Goal: Find specific page/section: Find specific page/section

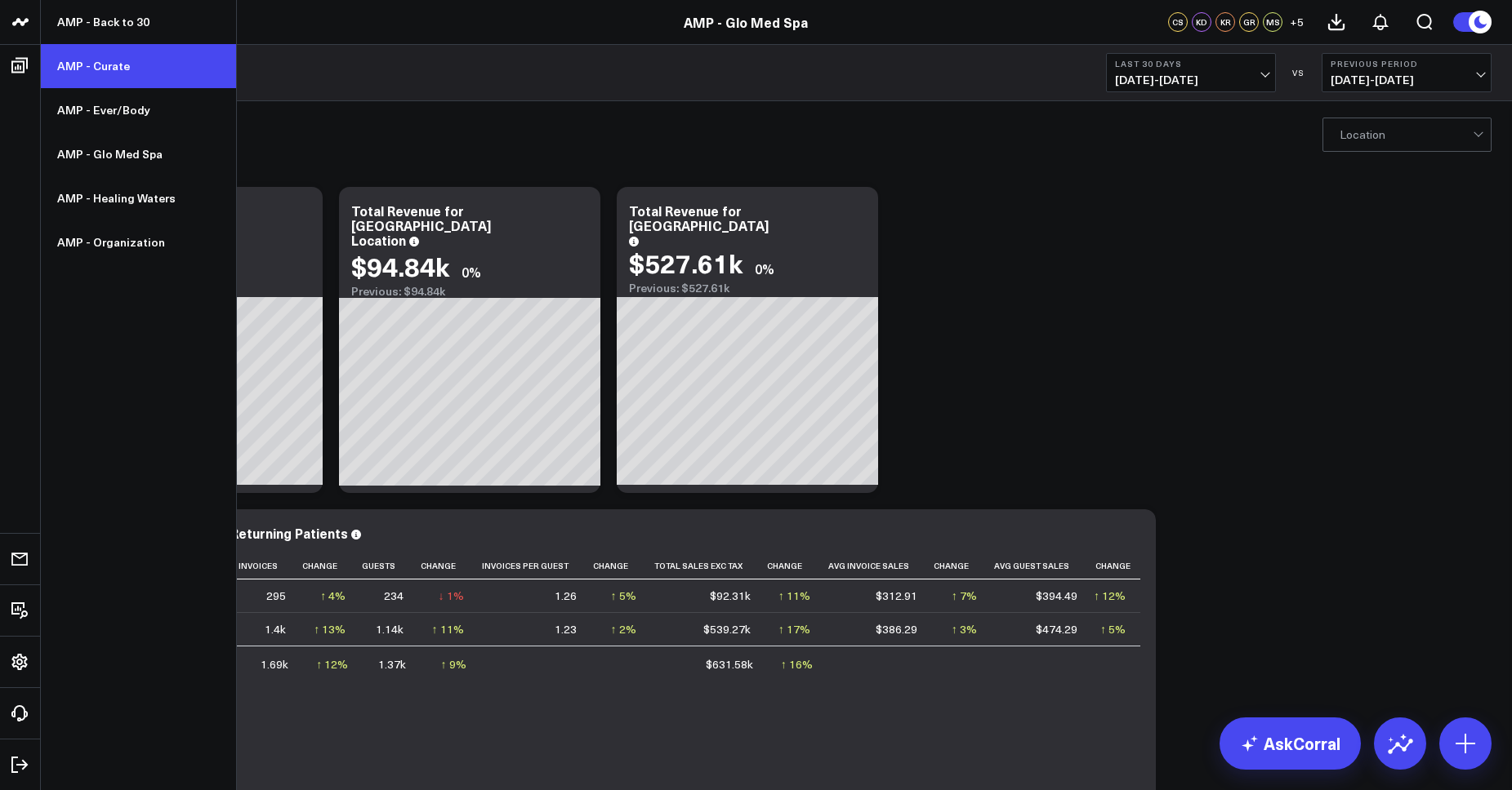
click at [105, 65] on link "AMP - Curate" at bounding box center [138, 66] width 195 height 44
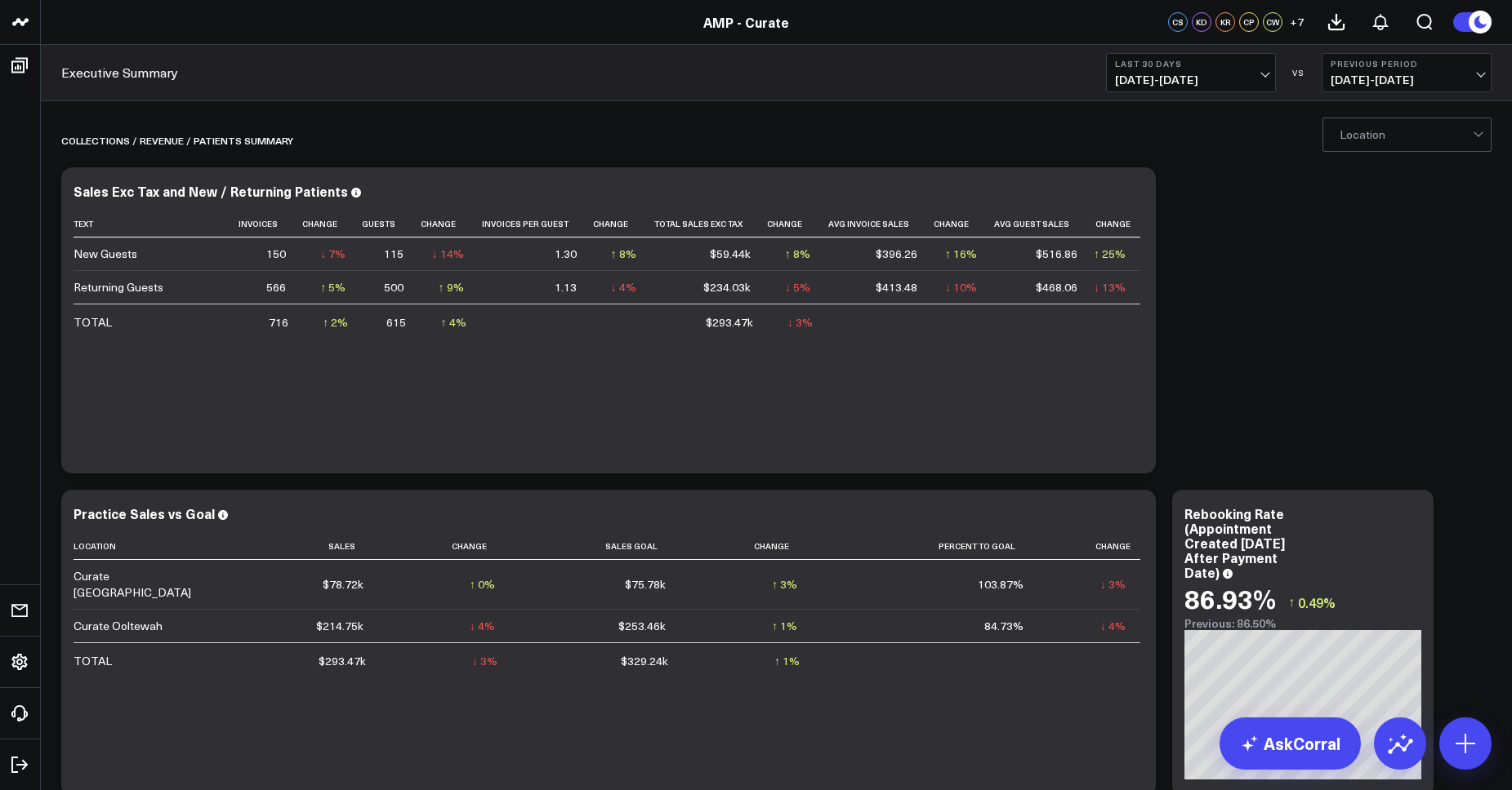
click at [1207, 73] on span "[DATE] - [DATE]" at bounding box center [1190, 79] width 152 height 13
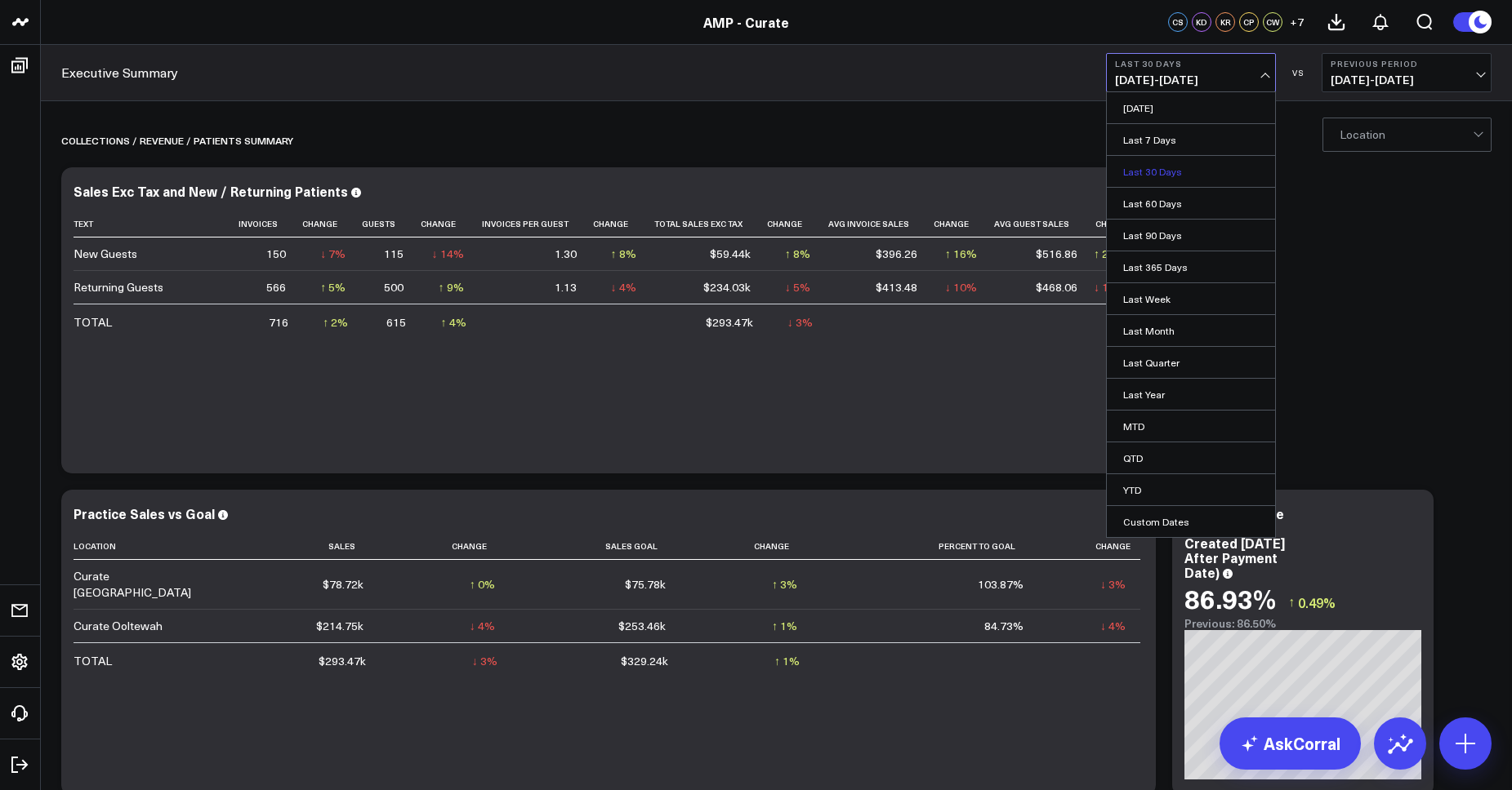
click at [1150, 172] on link "Last 30 Days" at bounding box center [1191, 171] width 168 height 31
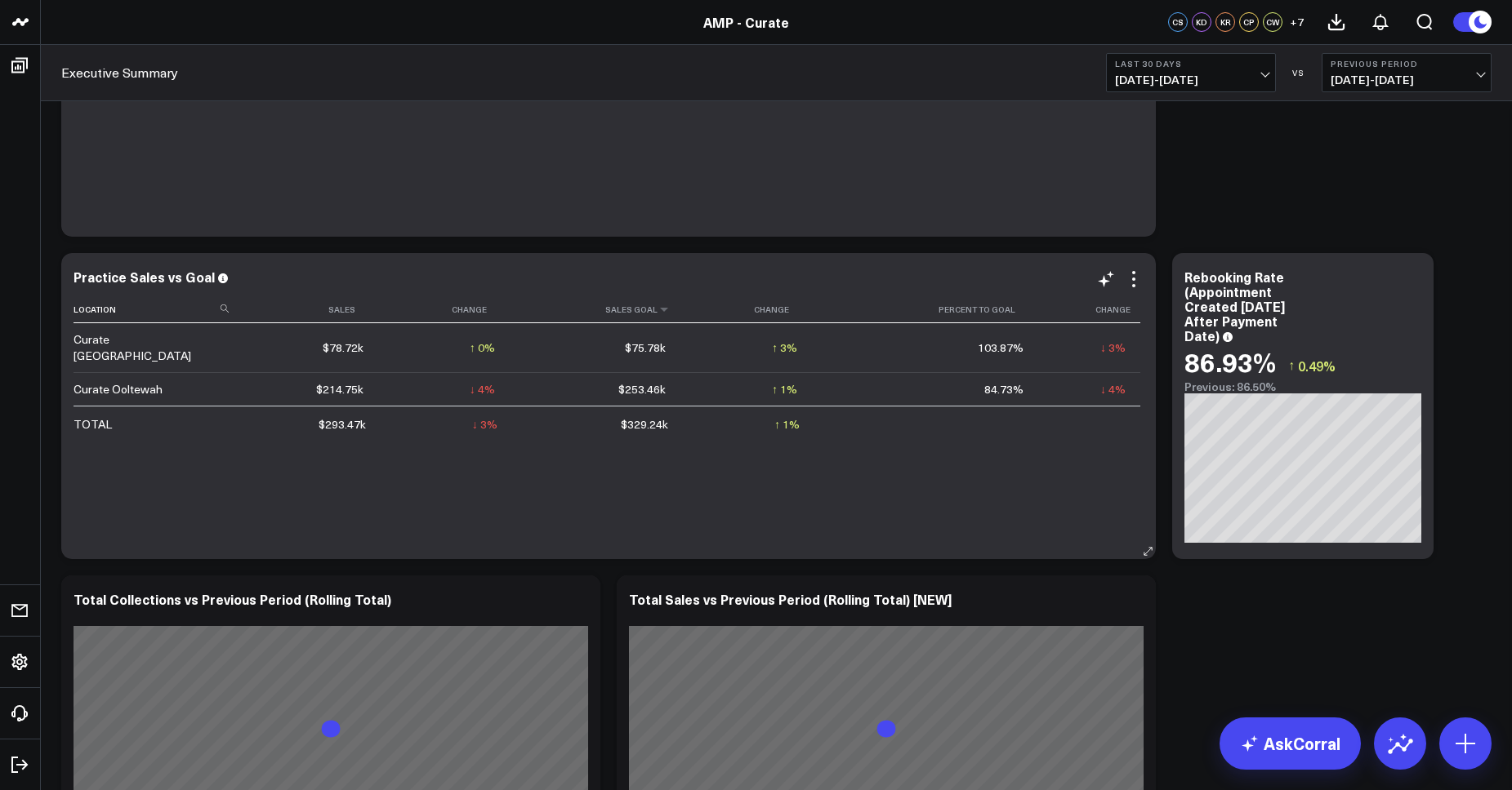
scroll to position [237, 0]
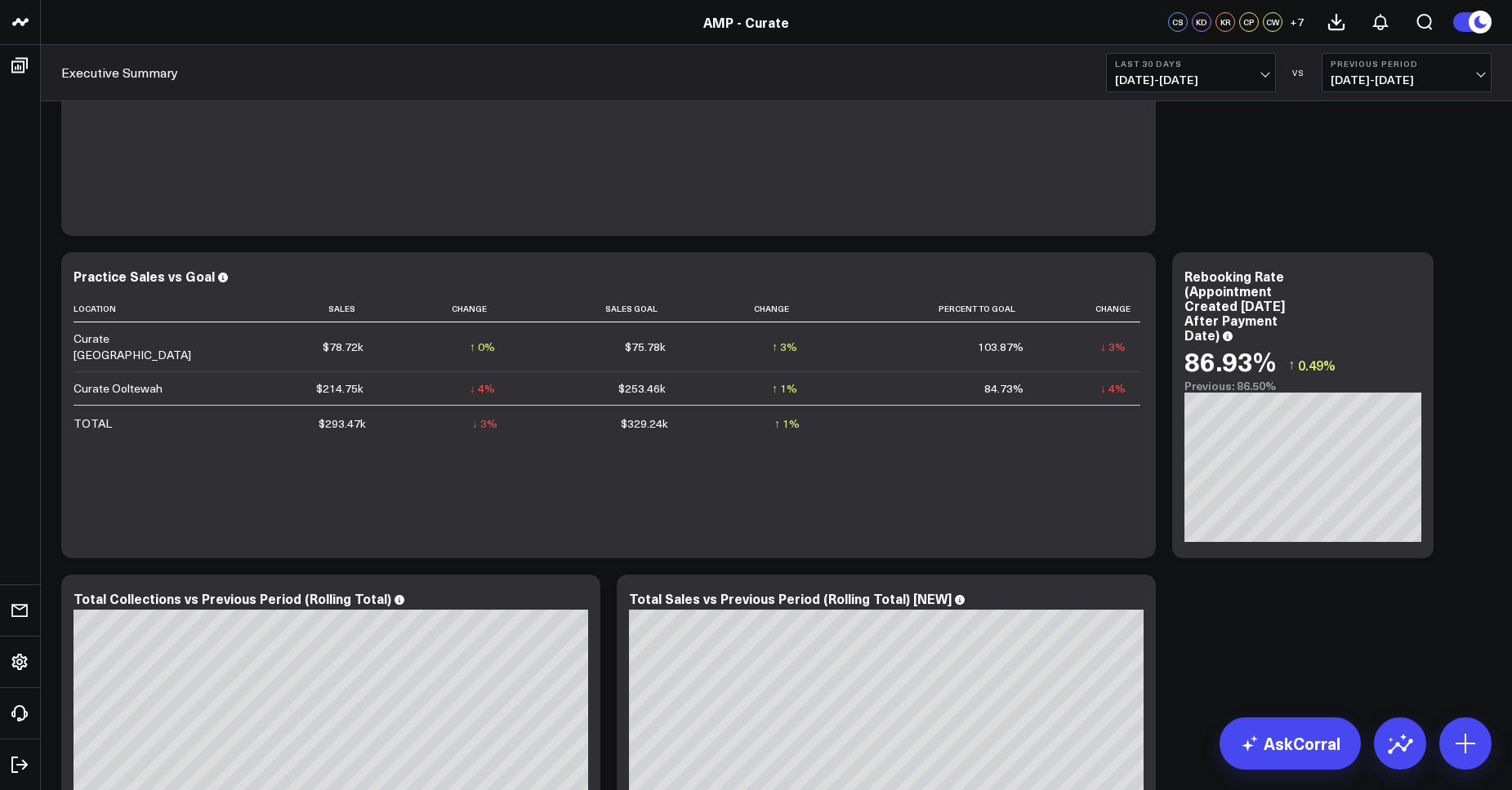
click at [1162, 81] on span "[DATE] - [DATE]" at bounding box center [1190, 79] width 152 height 13
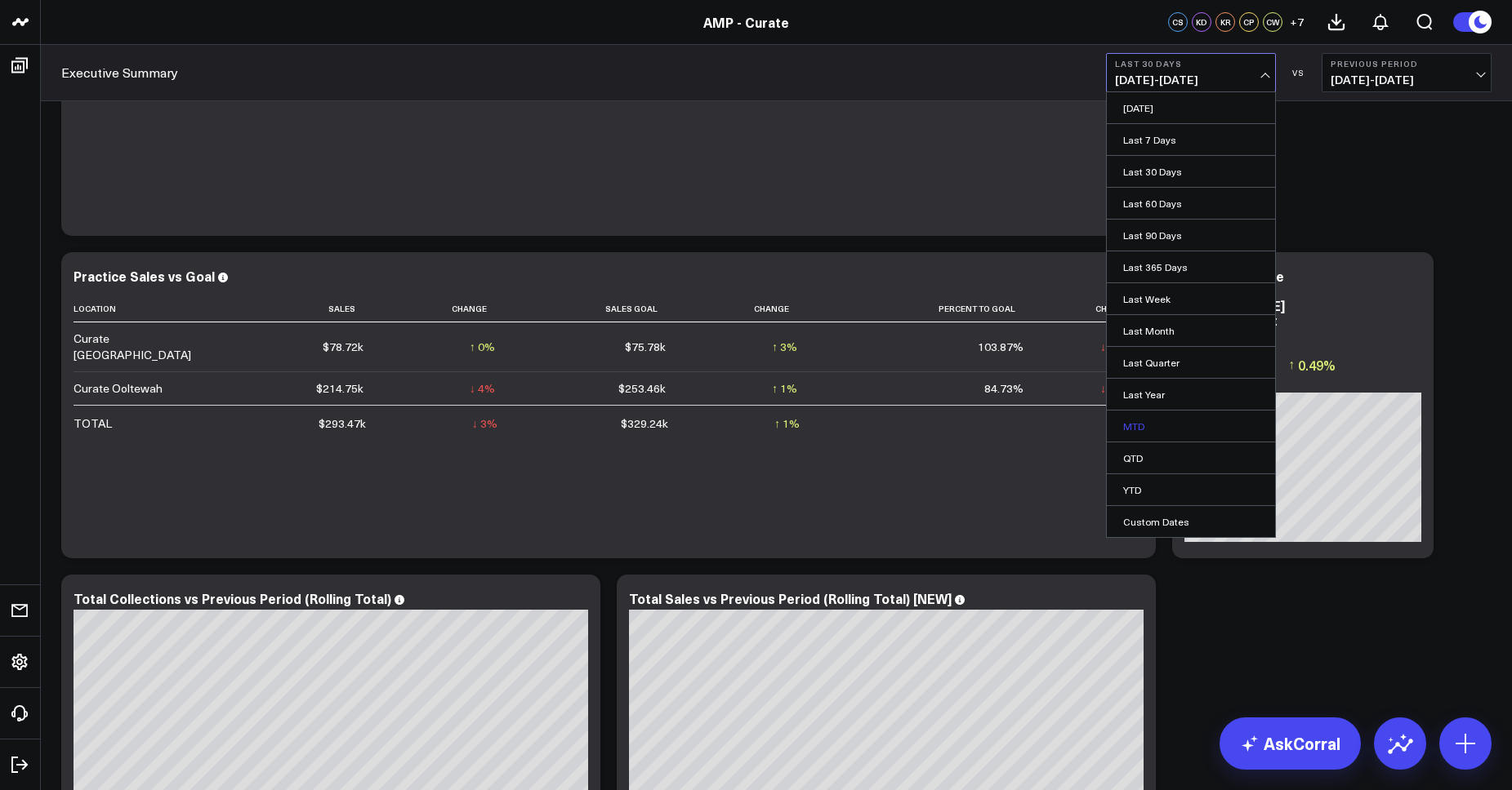
click at [1138, 429] on link "MTD" at bounding box center [1191, 426] width 168 height 31
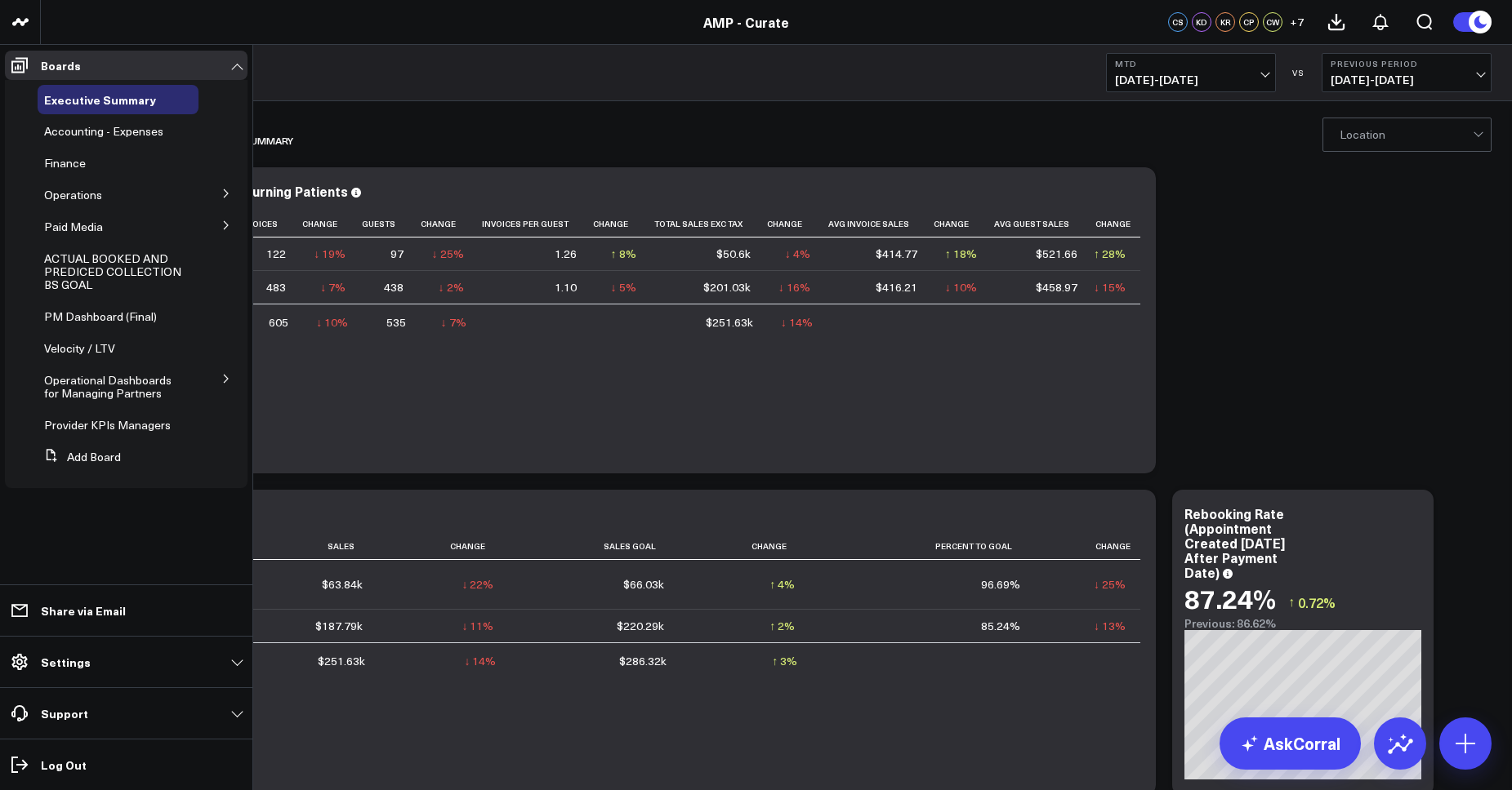
click at [228, 196] on icon at bounding box center [226, 194] width 10 height 10
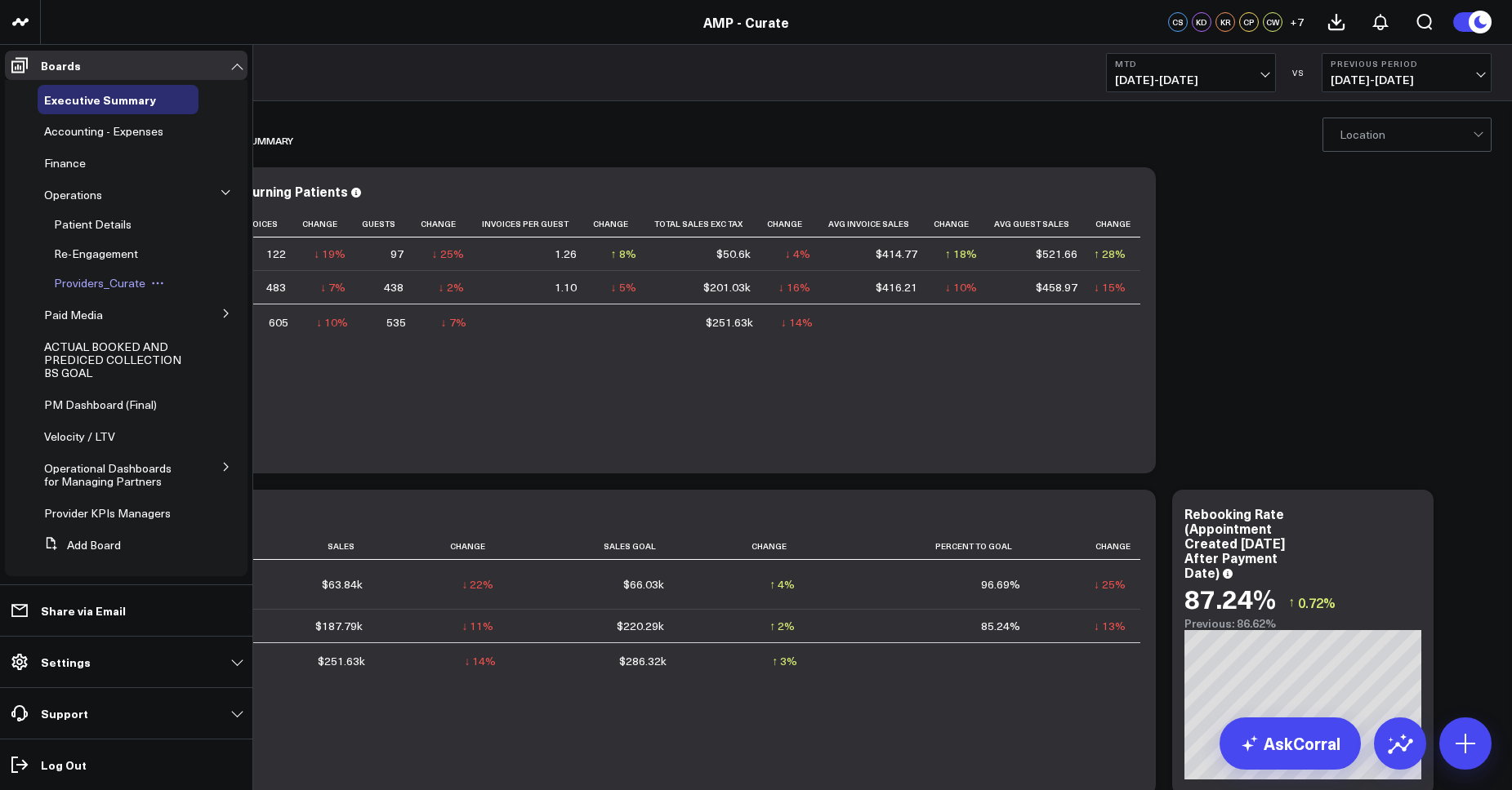
click at [100, 281] on span "Providers_Curate" at bounding box center [100, 283] width 92 height 15
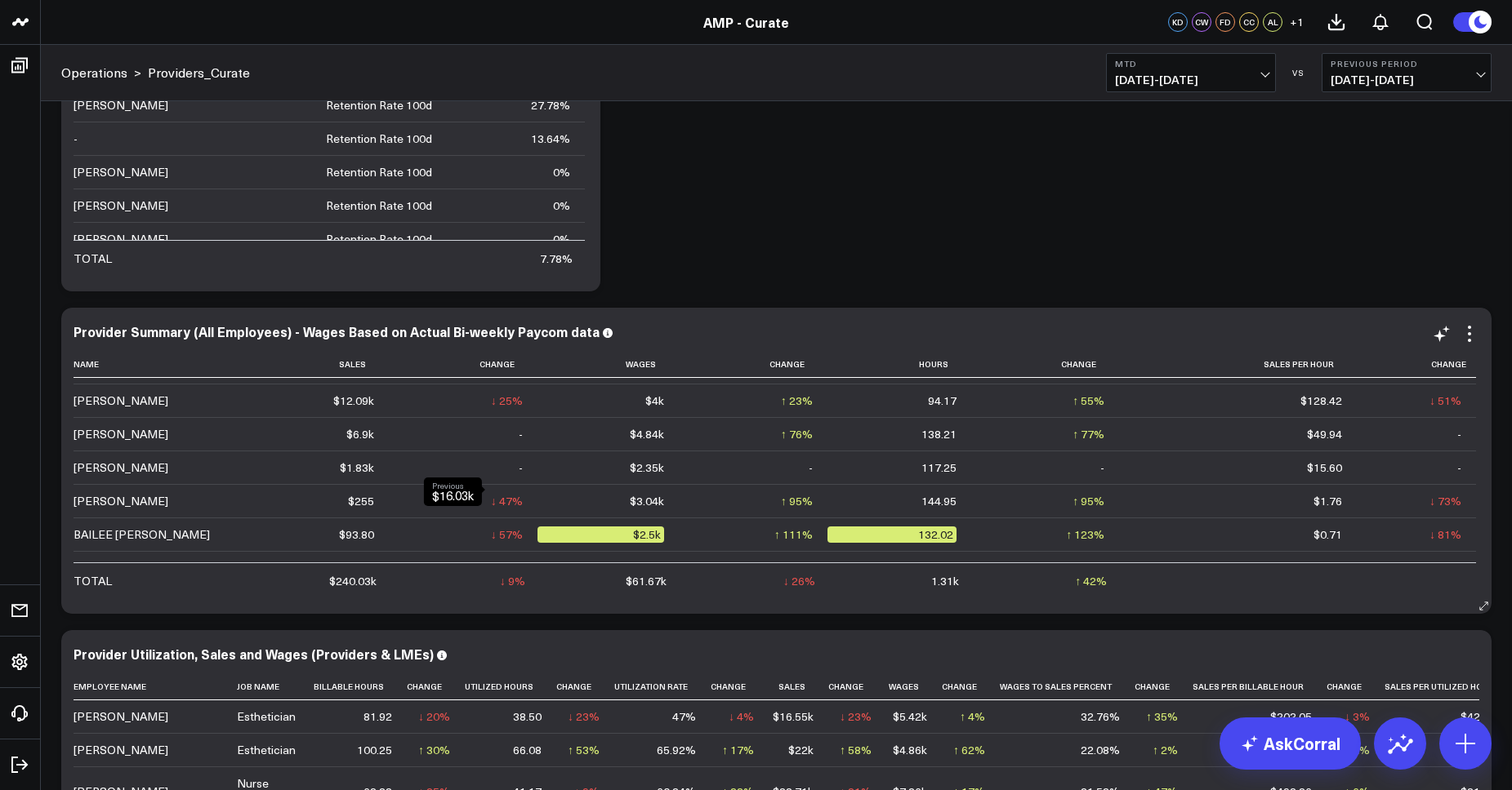
scroll to position [183, 0]
